Goal: Task Accomplishment & Management: Manage account settings

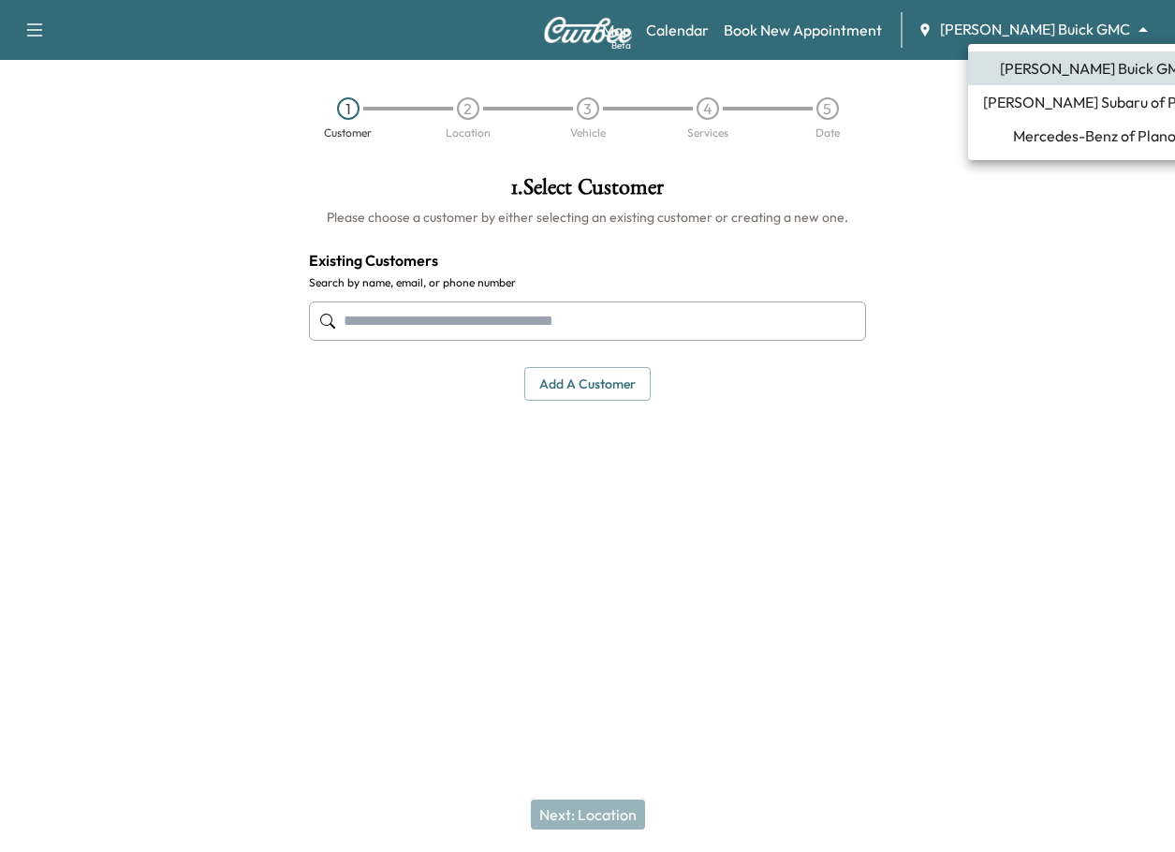
click at [1052, 29] on body "Support Log Out Map Beta Calendar Book New Appointment [PERSON_NAME] Buick GMC …" at bounding box center [587, 426] width 1175 height 852
click at [1055, 130] on span "Mercedes-Benz of Plano" at bounding box center [1094, 136] width 163 height 22
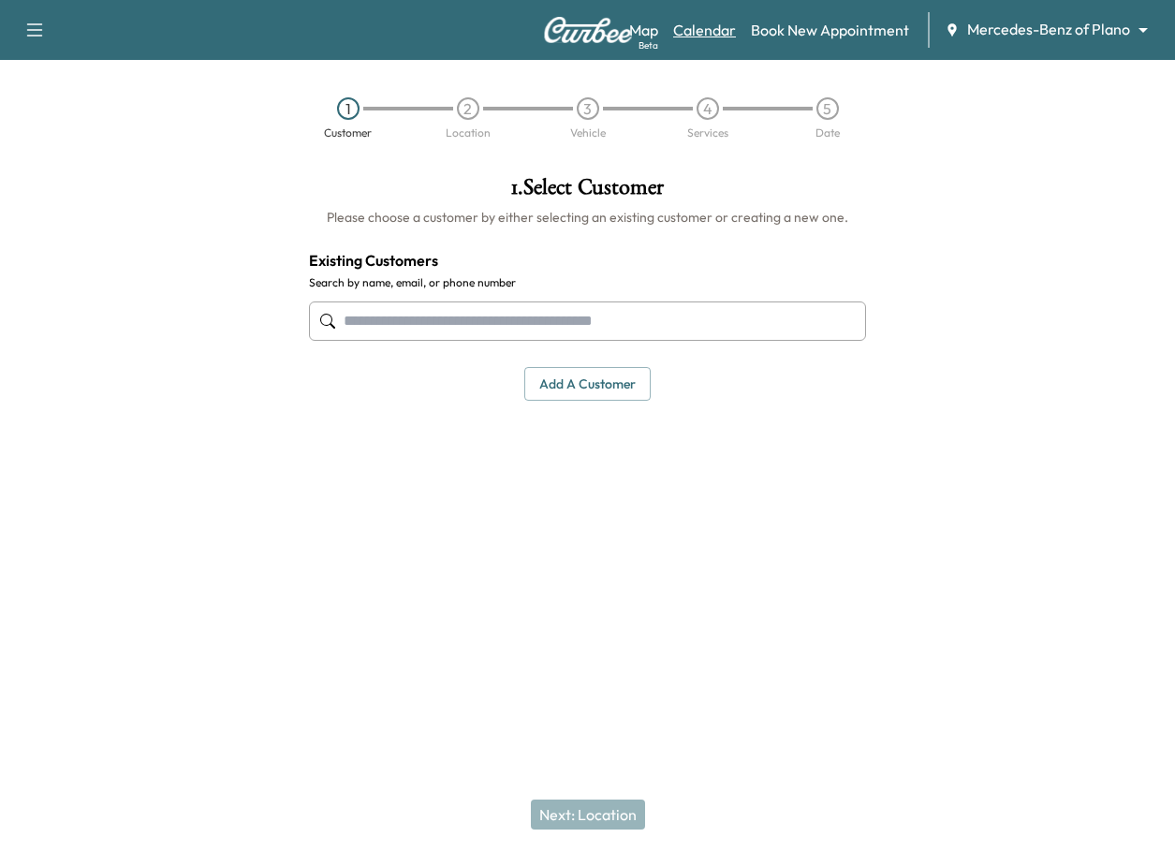
click at [699, 33] on link "Calendar" at bounding box center [704, 30] width 63 height 22
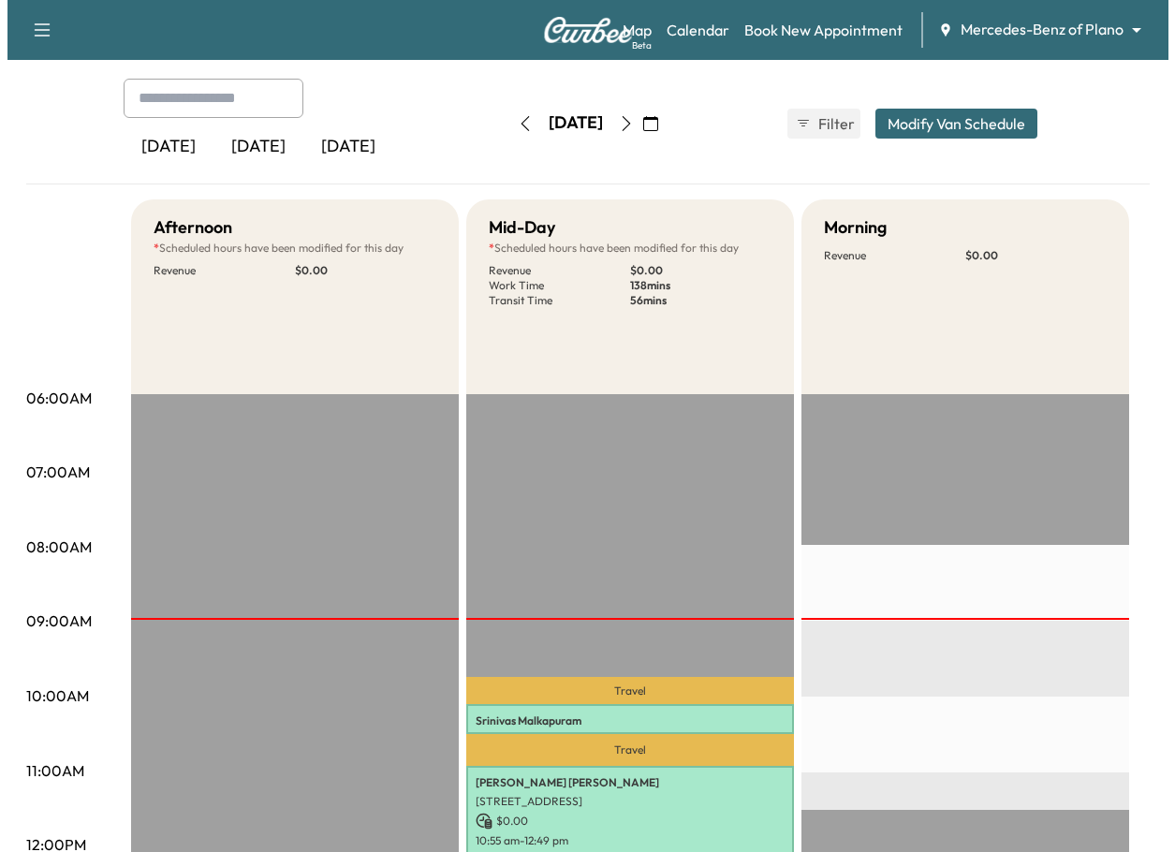
scroll to position [281, 0]
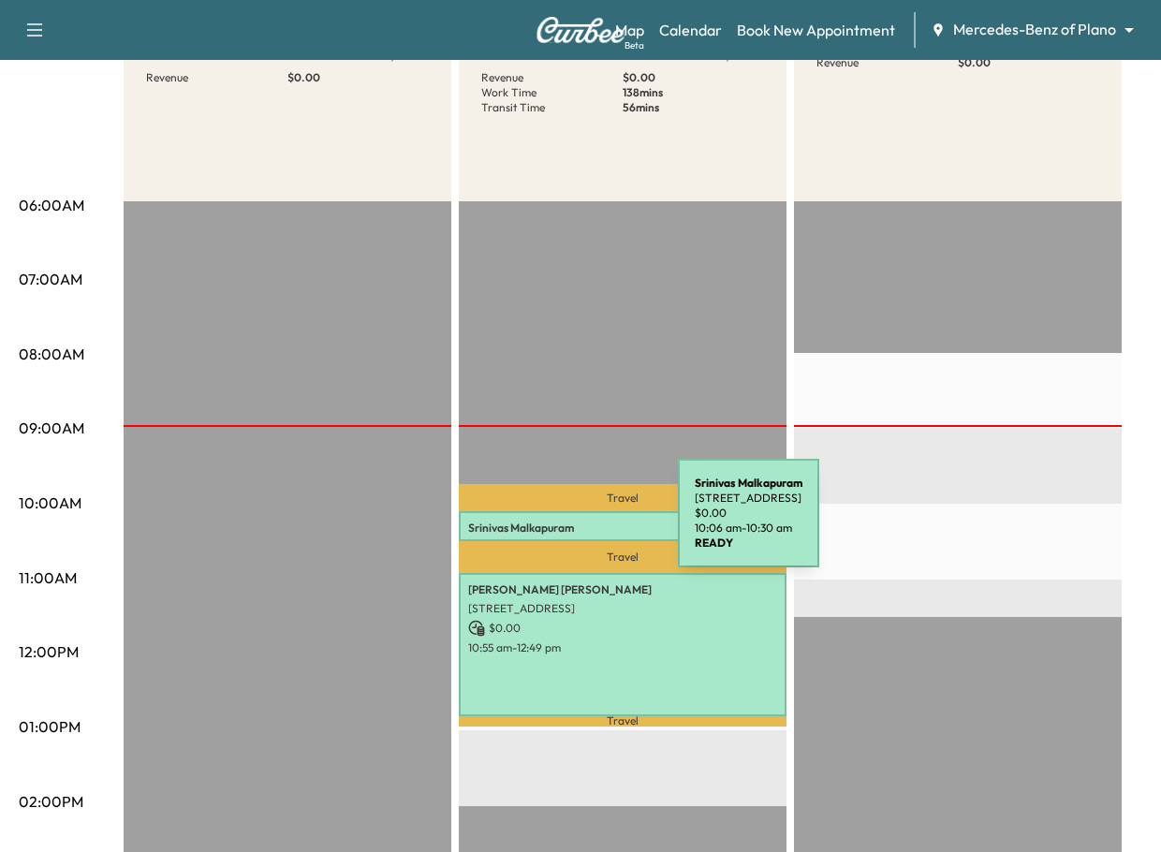
click at [538, 524] on p "[PERSON_NAME]" at bounding box center [622, 528] width 309 height 15
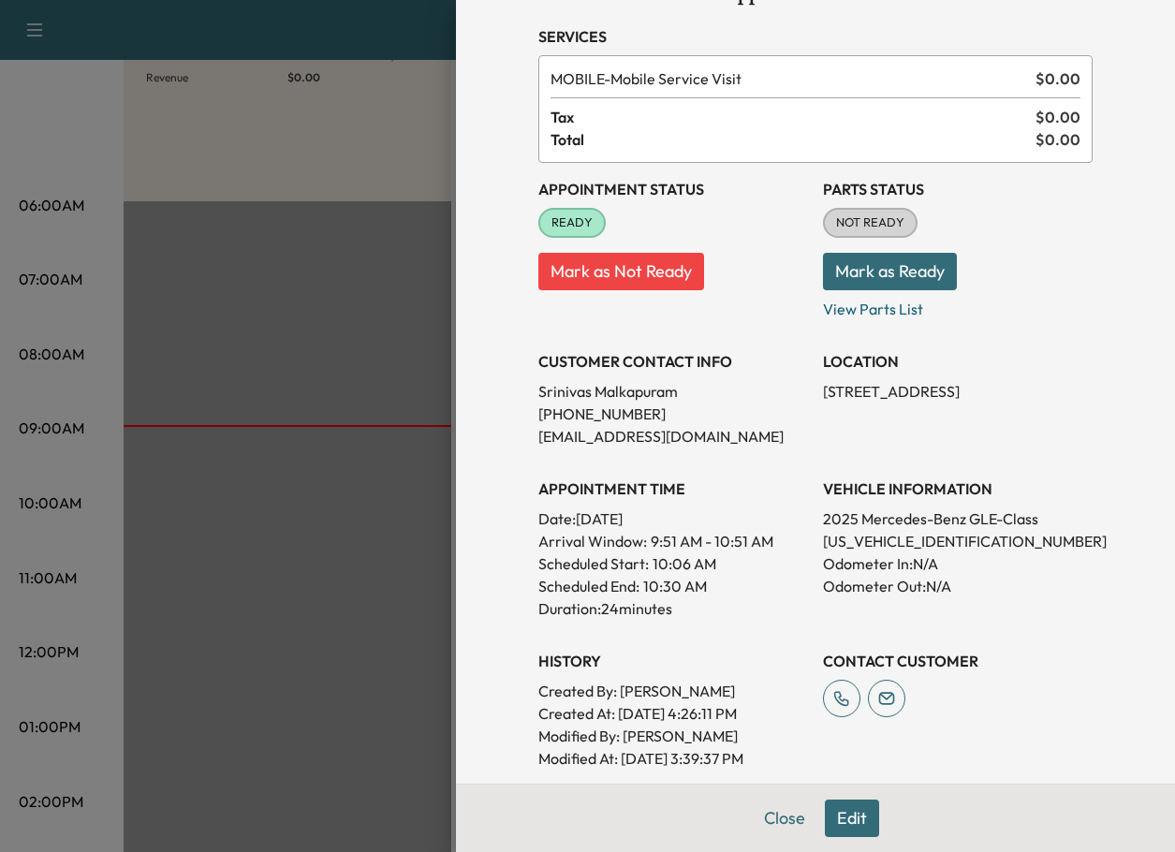
scroll to position [0, 0]
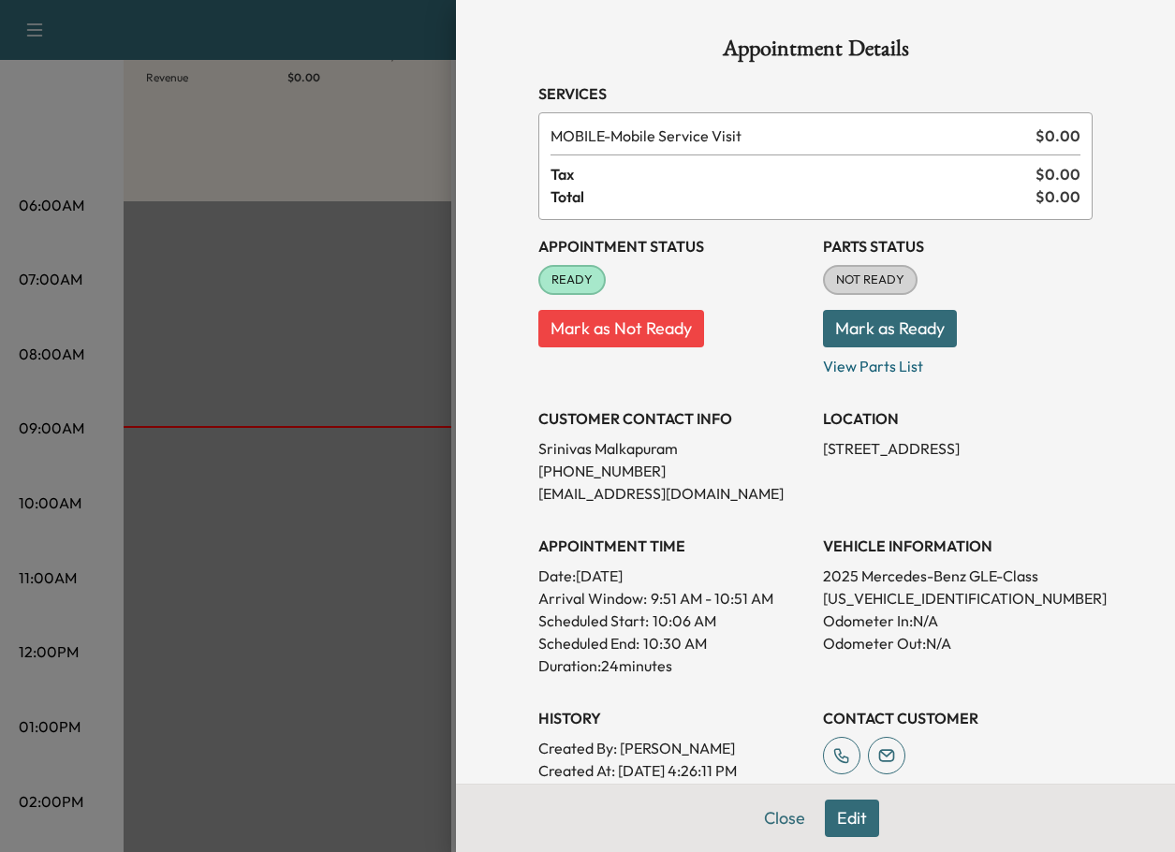
click at [47, 139] on div at bounding box center [587, 426] width 1175 height 852
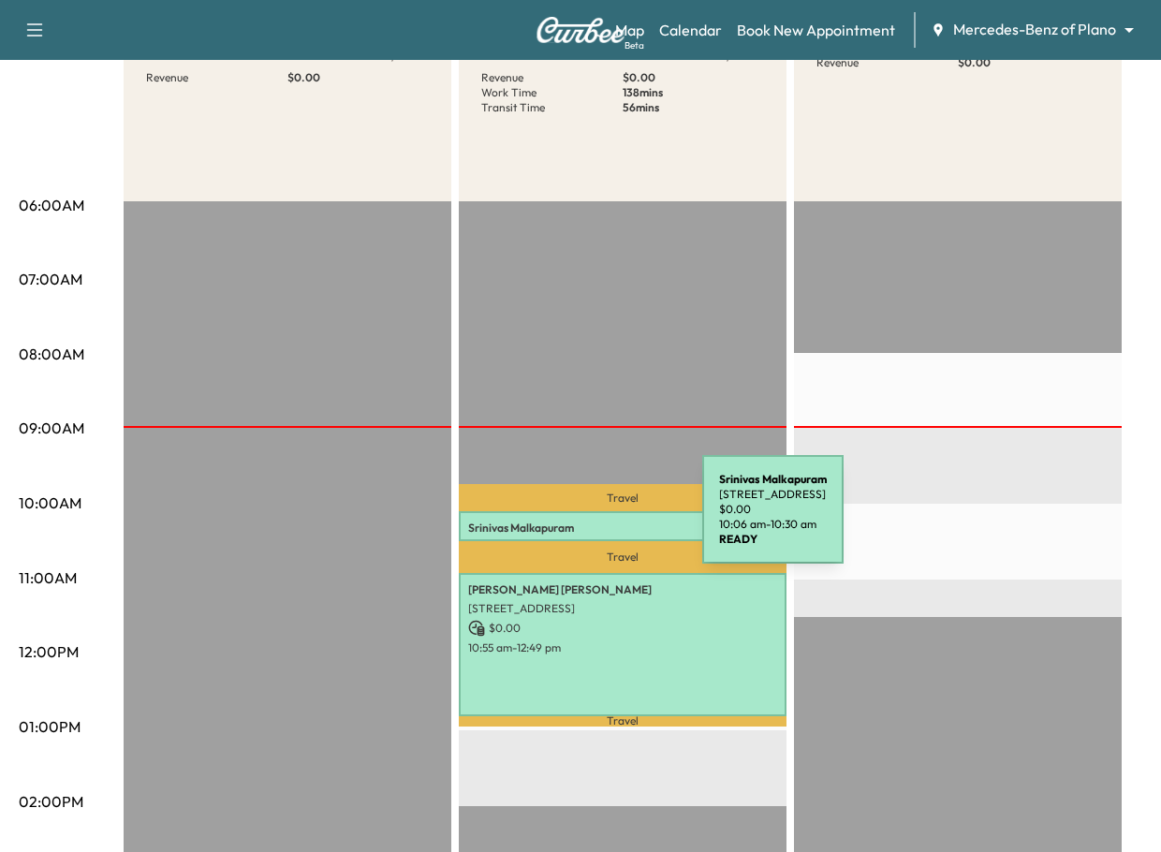
click at [562, 521] on p "[PERSON_NAME]" at bounding box center [622, 528] width 309 height 15
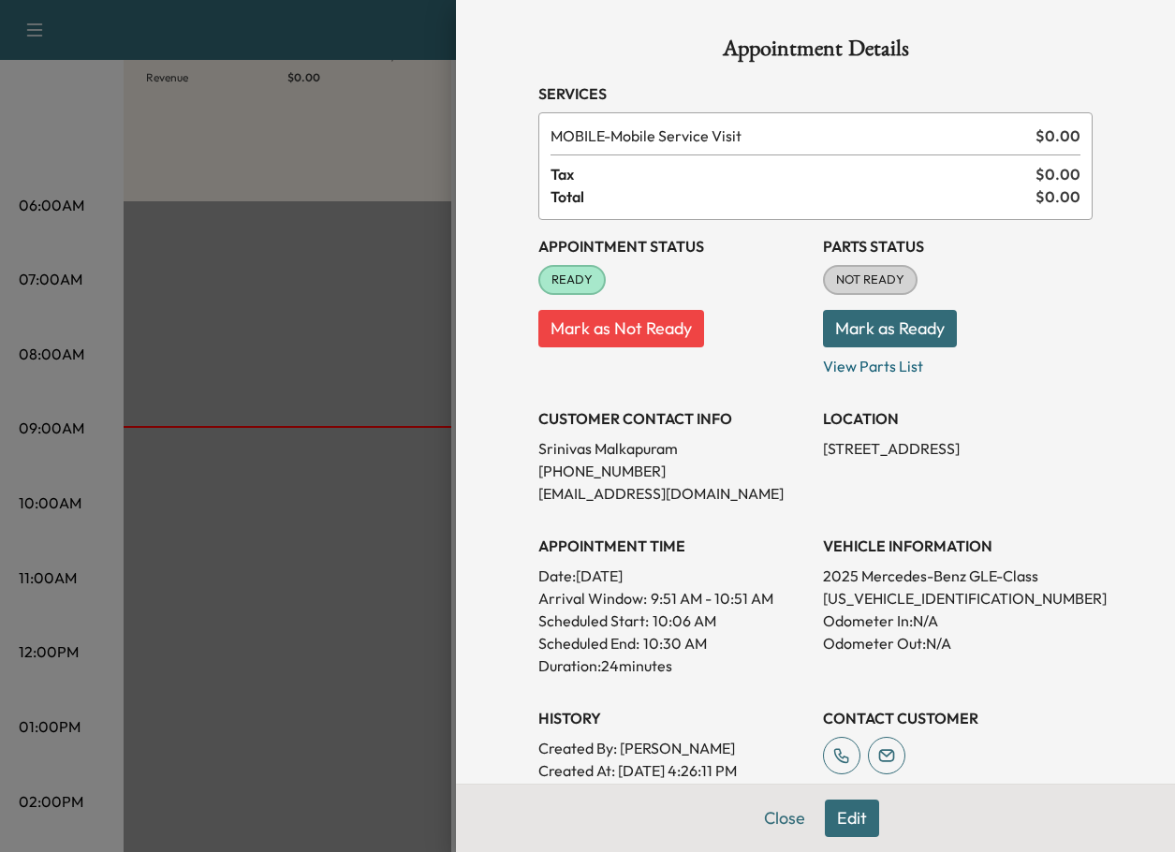
click at [823, 450] on p "[STREET_ADDRESS]" at bounding box center [958, 448] width 270 height 22
click at [889, 508] on div "Appointment Status READY Mark as Not Ready Parts Status NOT READY Mark as Ready…" at bounding box center [815, 523] width 554 height 607
click at [854, 460] on div "LOCATION [STREET_ADDRESS]" at bounding box center [958, 448] width 270 height 112
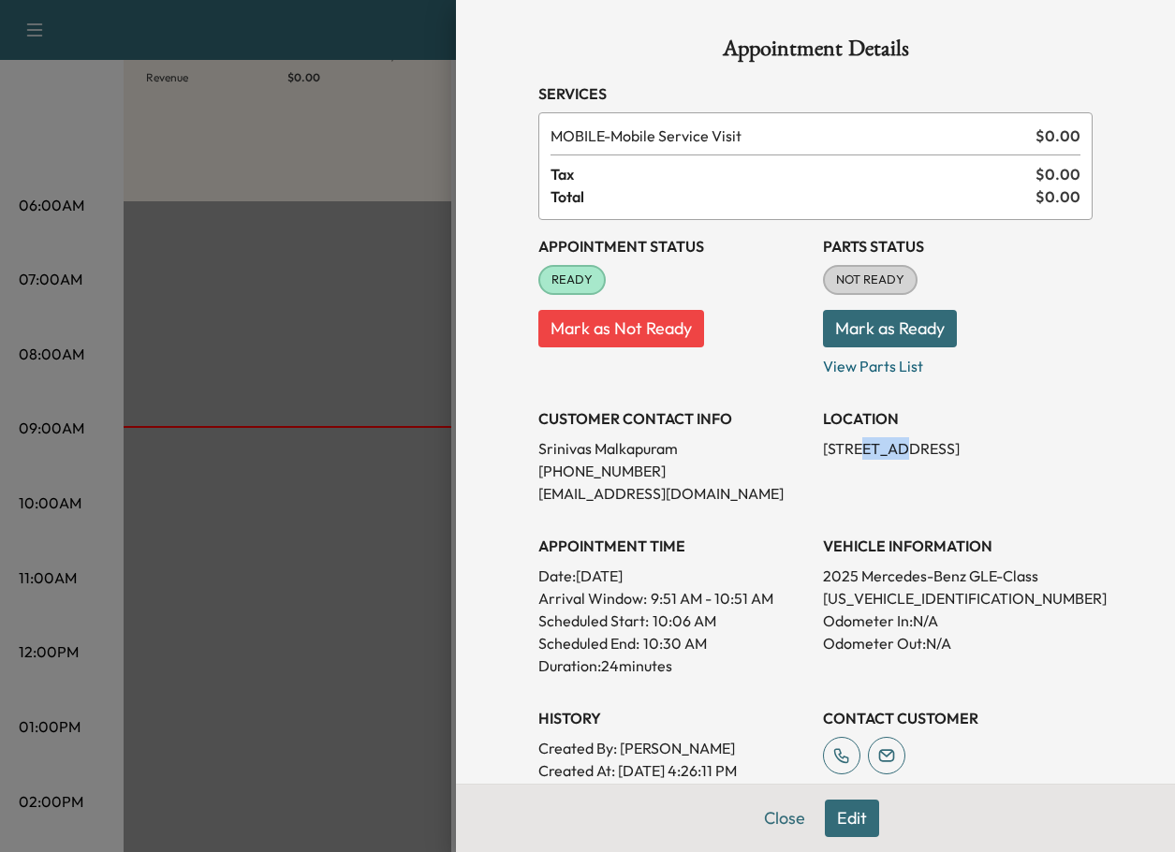
click at [854, 460] on div "LOCATION [STREET_ADDRESS]" at bounding box center [958, 448] width 270 height 112
click at [858, 452] on p "[STREET_ADDRESS]" at bounding box center [958, 448] width 270 height 22
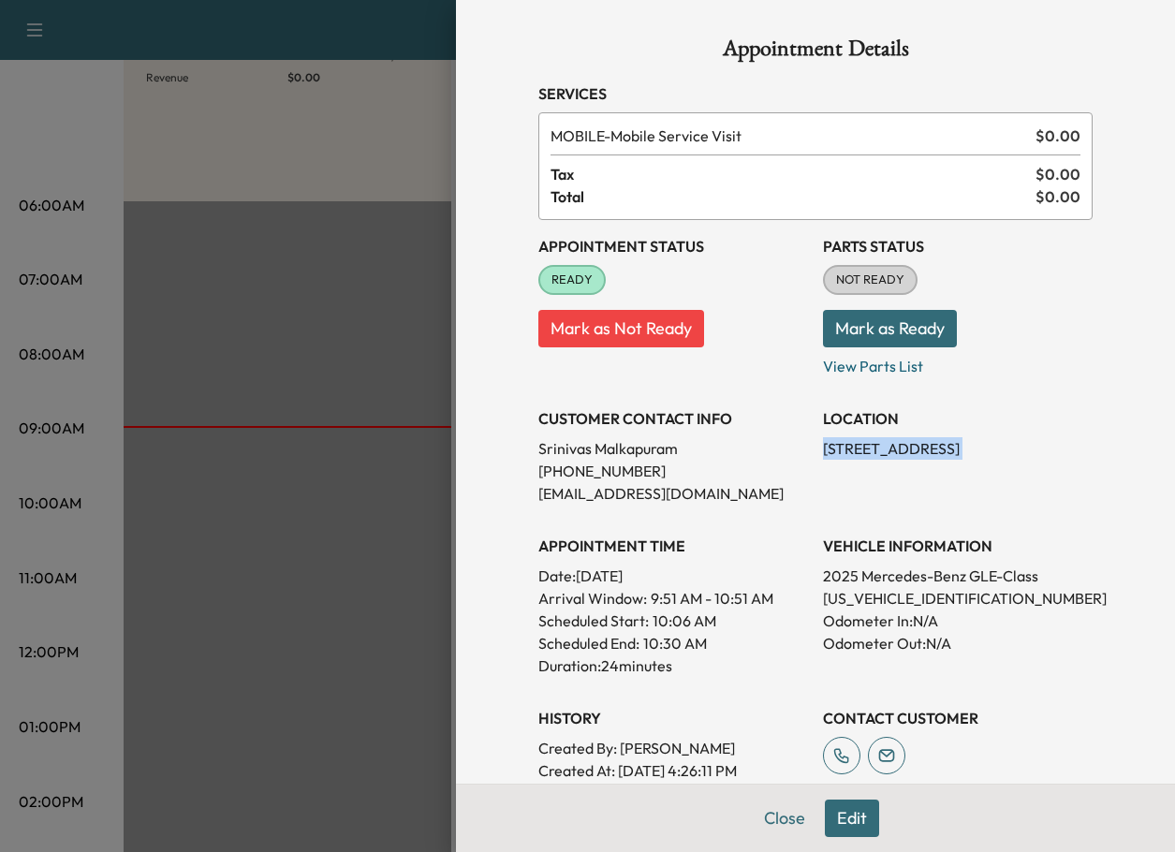
click at [881, 488] on div "LOCATION [STREET_ADDRESS]" at bounding box center [958, 448] width 270 height 112
click at [579, 420] on h3 "CUSTOMER CONTACT INFO" at bounding box center [673, 418] width 270 height 22
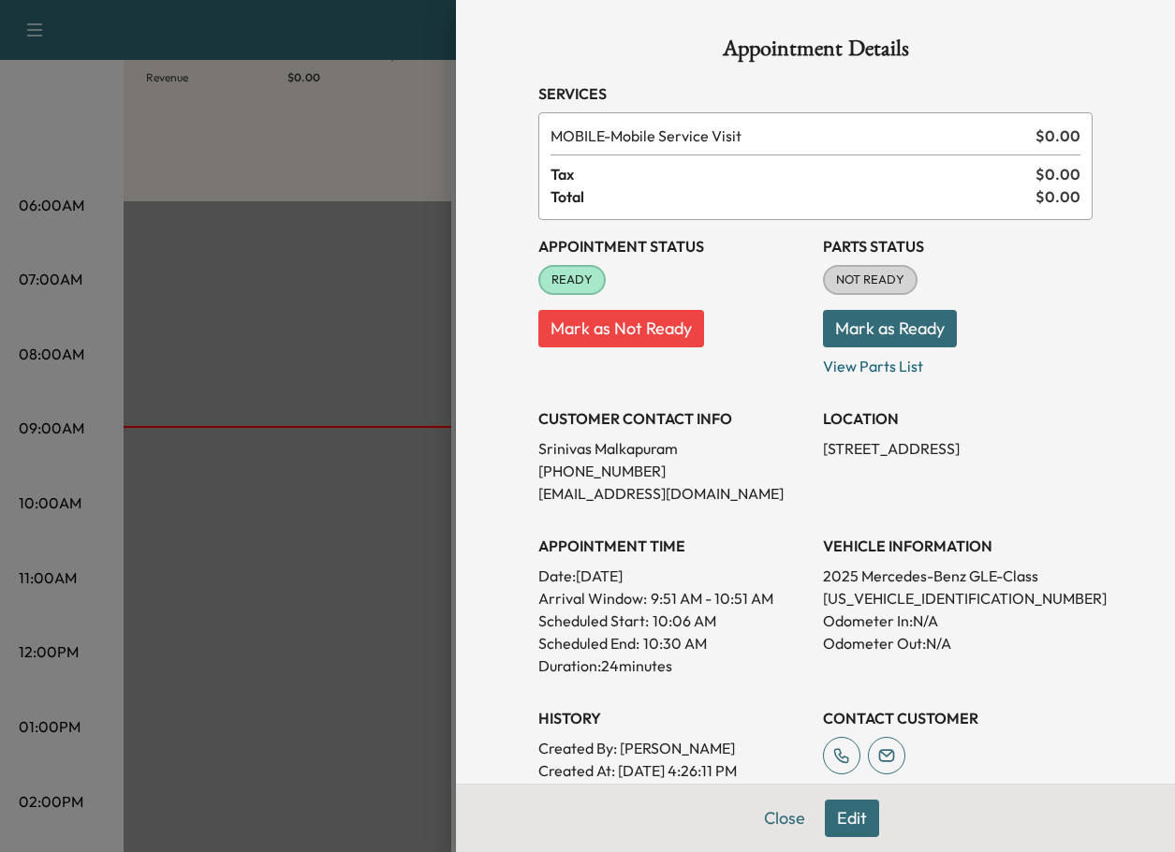
click at [564, 470] on p "[PHONE_NUMBER]" at bounding box center [673, 471] width 270 height 22
click at [584, 495] on p "[EMAIL_ADDRESS][DOMAIN_NAME]" at bounding box center [673, 493] width 270 height 22
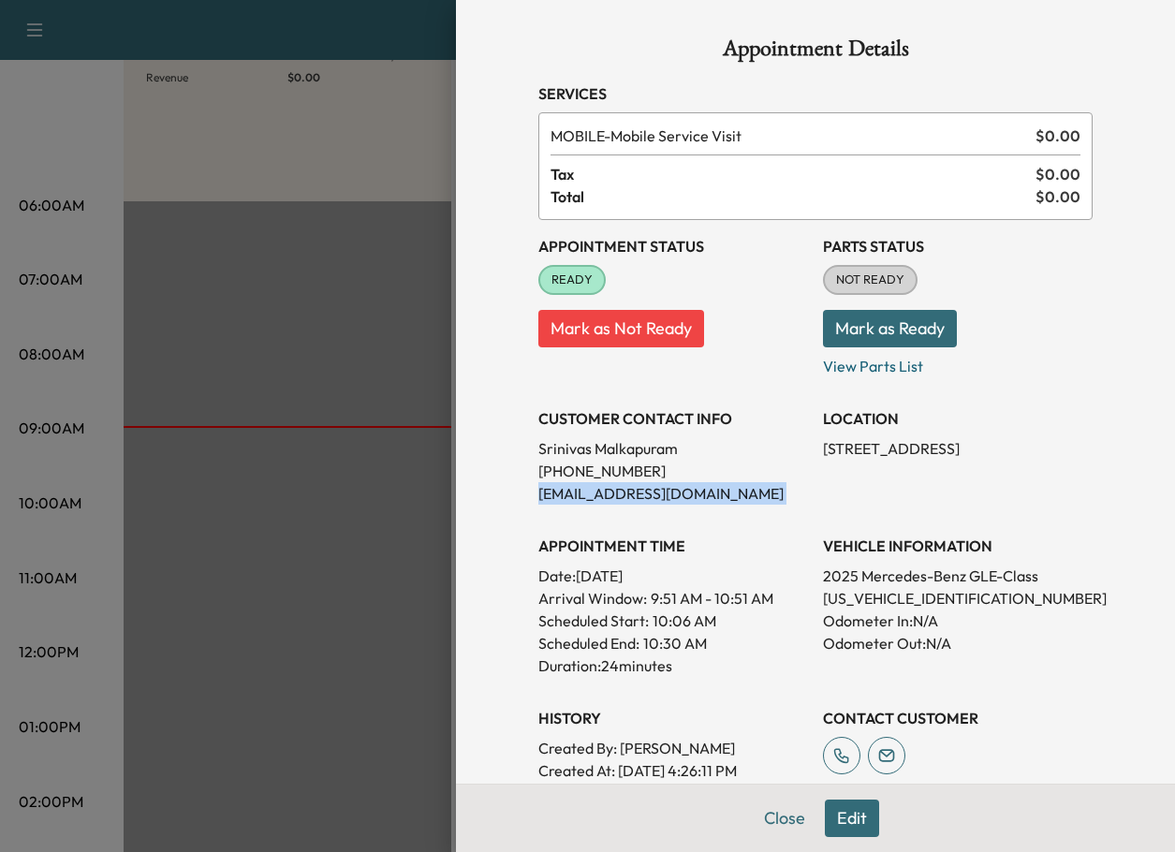
click at [584, 494] on p "[EMAIL_ADDRESS][DOMAIN_NAME]" at bounding box center [673, 493] width 270 height 22
click at [654, 551] on h3 "APPOINTMENT TIME" at bounding box center [673, 546] width 270 height 22
click at [1129, 571] on div "Appointment Details Services MOBILE - Mobile Service Visit $ 0.00 Tax $ 0.00 To…" at bounding box center [815, 426] width 719 height 852
